Goal: Task Accomplishment & Management: Use online tool/utility

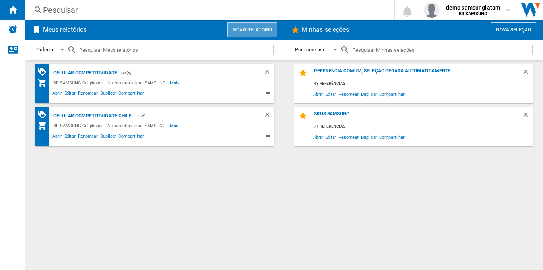
click at [247, 25] on button "Novo relatório" at bounding box center [252, 29] width 50 height 15
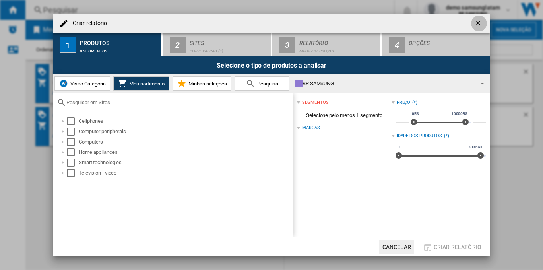
click at [474, 23] on button "button" at bounding box center [479, 23] width 16 height 16
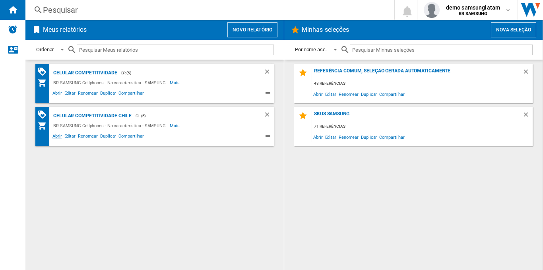
click at [56, 134] on span "Abrir" at bounding box center [57, 137] width 12 height 10
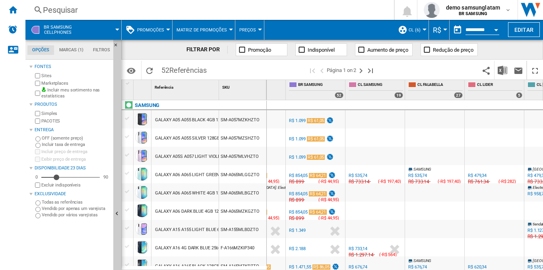
scroll to position [0, 205]
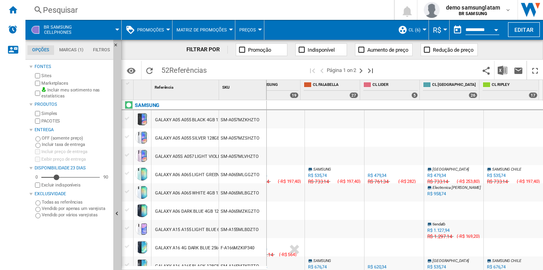
click at [129, 9] on div "Pesquisar" at bounding box center [208, 9] width 330 height 11
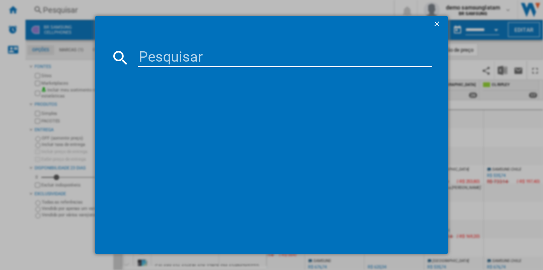
click at [178, 63] on input at bounding box center [285, 57] width 294 height 19
type input "xiaomi"
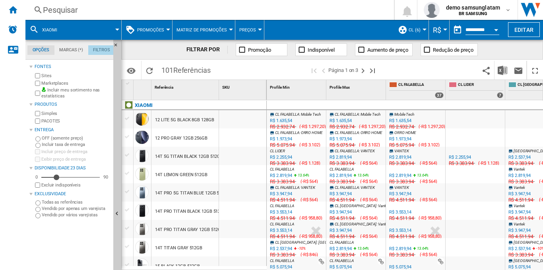
click at [105, 50] on md-tab-item "Filtros" at bounding box center [101, 50] width 27 height 10
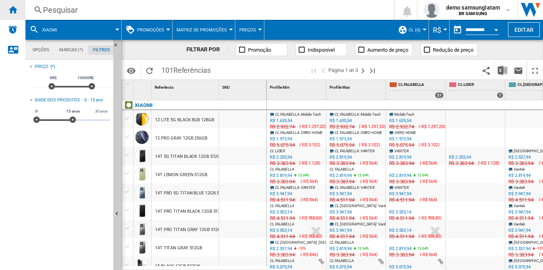
click at [13, 9] on ng-md-icon "Início" at bounding box center [13, 10] width 10 height 10
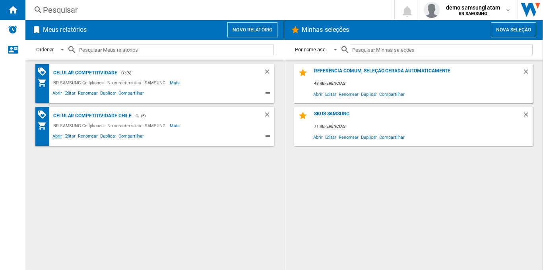
click at [54, 138] on span "Abrir" at bounding box center [57, 137] width 12 height 10
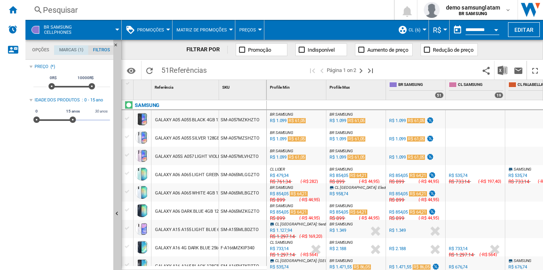
click at [72, 51] on md-tab-item "Marcas (1)" at bounding box center [71, 50] width 34 height 10
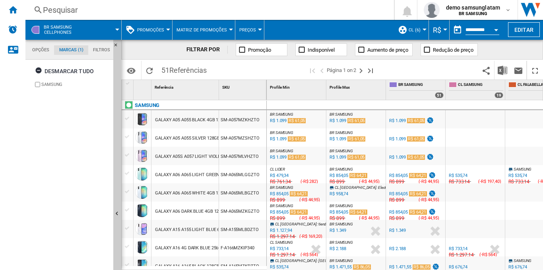
click at [465, 174] on div "R$ 535,74" at bounding box center [458, 175] width 19 height 5
click at [518, 178] on div "R$ 733,14" at bounding box center [518, 182] width 22 height 8
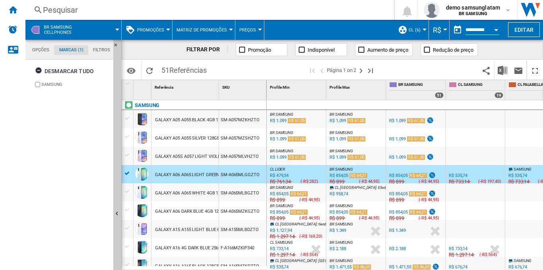
click at [518, 175] on div "R$ 535,74" at bounding box center [517, 175] width 19 height 5
click at [40, 52] on md-tab-item "Opções" at bounding box center [40, 50] width 27 height 10
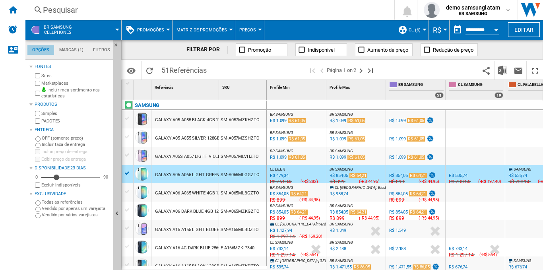
scroll to position [10, 0]
click at [360, 70] on ng-md-icon "Próxima página" at bounding box center [361, 71] width 10 height 10
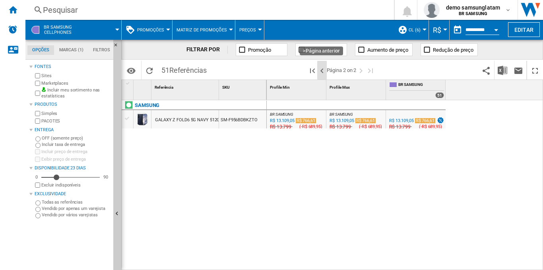
click at [318, 73] on ng-md-icon ">Página anterior" at bounding box center [322, 71] width 10 height 10
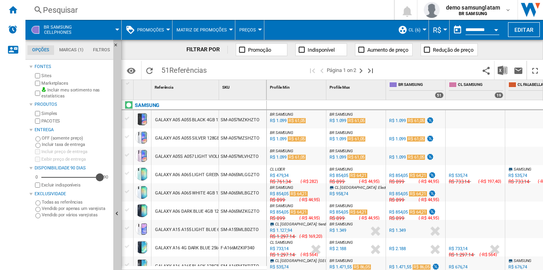
drag, startPoint x: 57, startPoint y: 178, endPoint x: 108, endPoint y: 180, distance: 51.3
click at [108, 180] on div "0 90 90" at bounding box center [71, 177] width 77 height 8
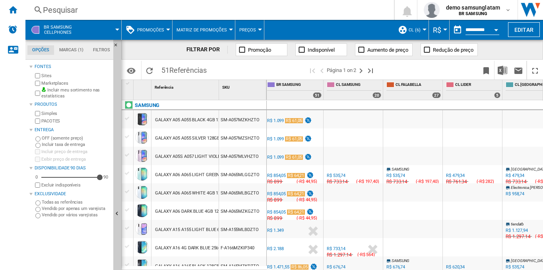
scroll to position [0, 123]
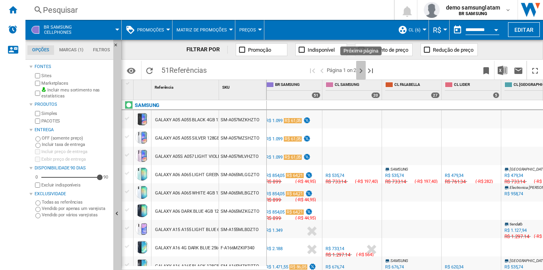
click at [359, 74] on ng-md-icon "Próxima página" at bounding box center [361, 71] width 10 height 10
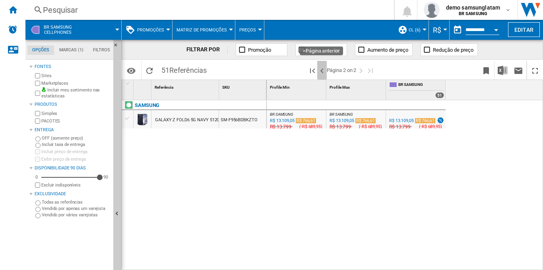
click at [318, 70] on ng-md-icon ">Página anterior" at bounding box center [322, 71] width 10 height 10
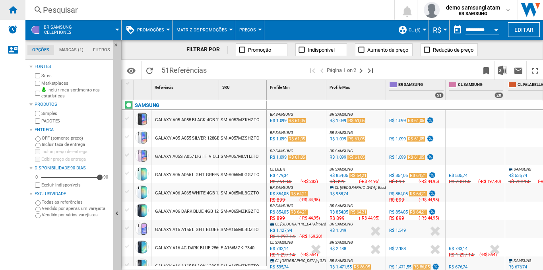
click at [12, 2] on div "Início" at bounding box center [12, 10] width 25 height 20
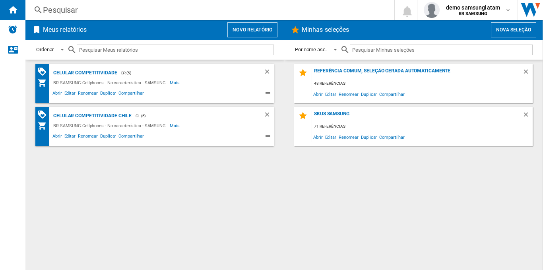
click at [249, 21] on div "Meus relatórios Novo relatório" at bounding box center [154, 30] width 258 height 20
click at [250, 24] on button "Novo relatório" at bounding box center [252, 29] width 50 height 15
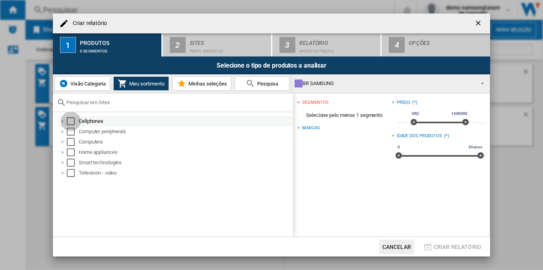
click at [69, 118] on div "Select" at bounding box center [71, 121] width 8 height 8
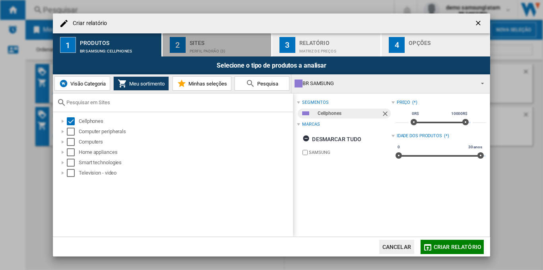
click at [206, 53] on button "2 Sites Perfil padrão (3)" at bounding box center [217, 44] width 109 height 23
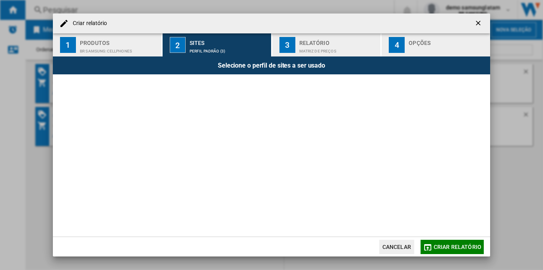
click at [206, 53] on button "2 Sites Perfil padrão (3)" at bounding box center [217, 44] width 109 height 23
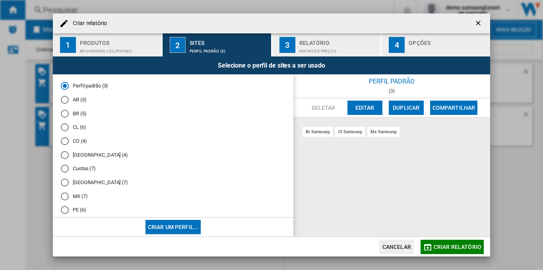
click at [66, 130] on div "CL (6)" at bounding box center [65, 127] width 8 height 8
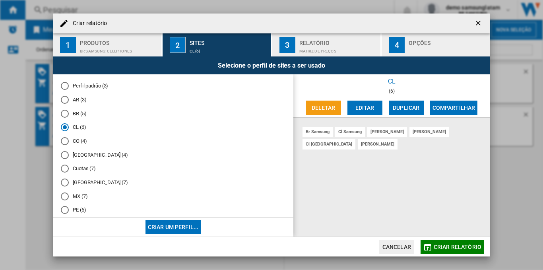
click at [66, 130] on div "CL (6)" at bounding box center [65, 127] width 8 height 8
click at [368, 112] on button "Editar" at bounding box center [364, 108] width 35 height 14
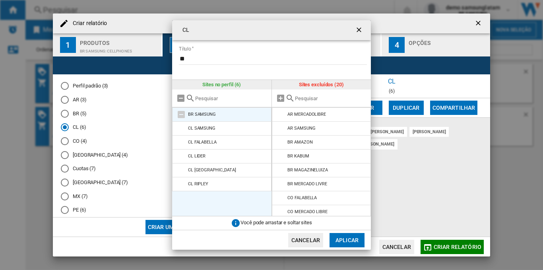
click at [182, 113] on md-icon at bounding box center [181, 115] width 10 height 10
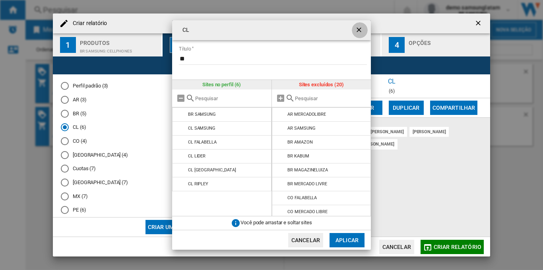
click at [360, 31] on ng-md-icon "getI18NText('BUTTONS.CLOSE_DIALOG')" at bounding box center [360, 31] width 10 height 10
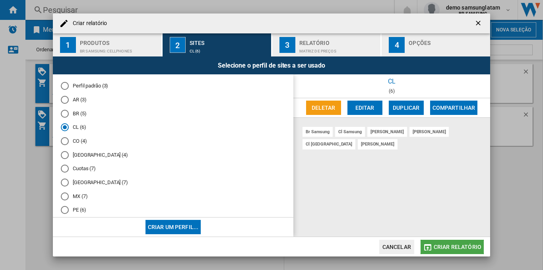
click at [476, 244] on span "Criar relatório" at bounding box center [458, 247] width 48 height 6
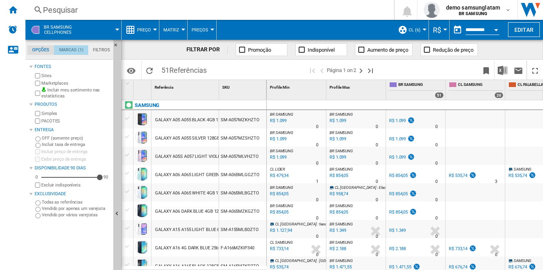
click at [81, 53] on md-tab-item "Marcas (1)" at bounding box center [71, 50] width 34 height 10
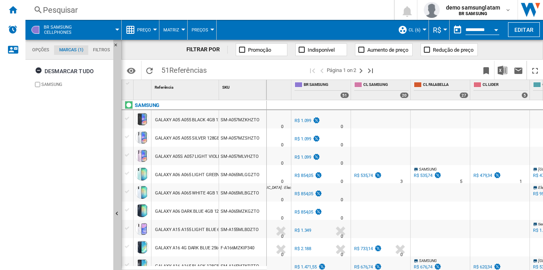
scroll to position [0, 122]
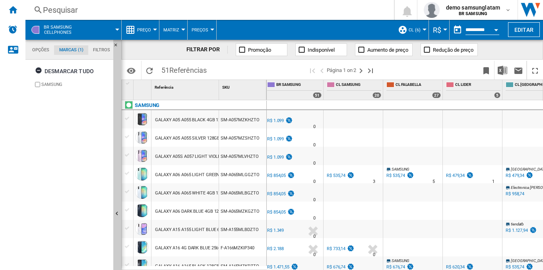
click at [47, 50] on md-tab-item "Opções" at bounding box center [40, 50] width 27 height 10
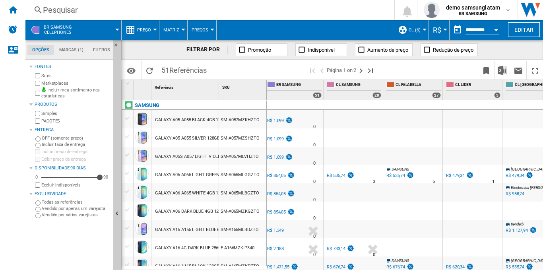
scroll to position [10, 0]
click at [40, 93] on div "Incluir meu sortimento nas estatísticas" at bounding box center [71, 93] width 77 height 12
